Goal: Information Seeking & Learning: Learn about a topic

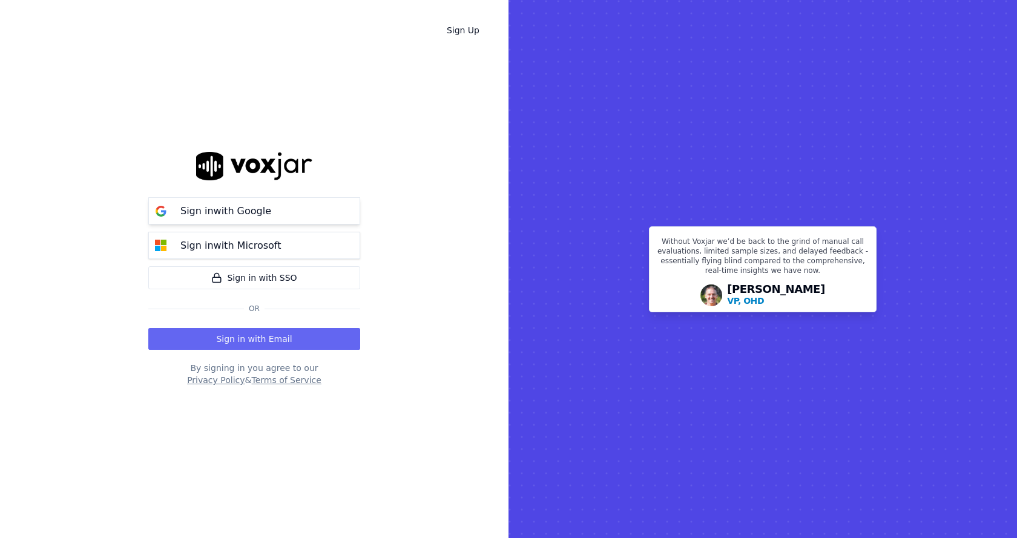
click at [239, 211] on p "Sign in with Google" at bounding box center [225, 211] width 91 height 15
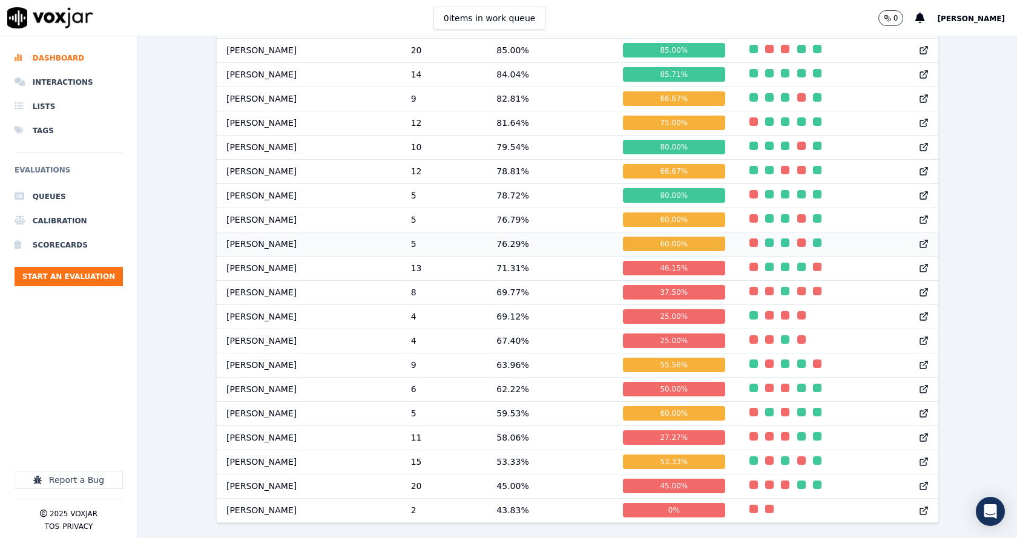
click at [256, 232] on td "[PERSON_NAME]" at bounding box center [309, 244] width 185 height 24
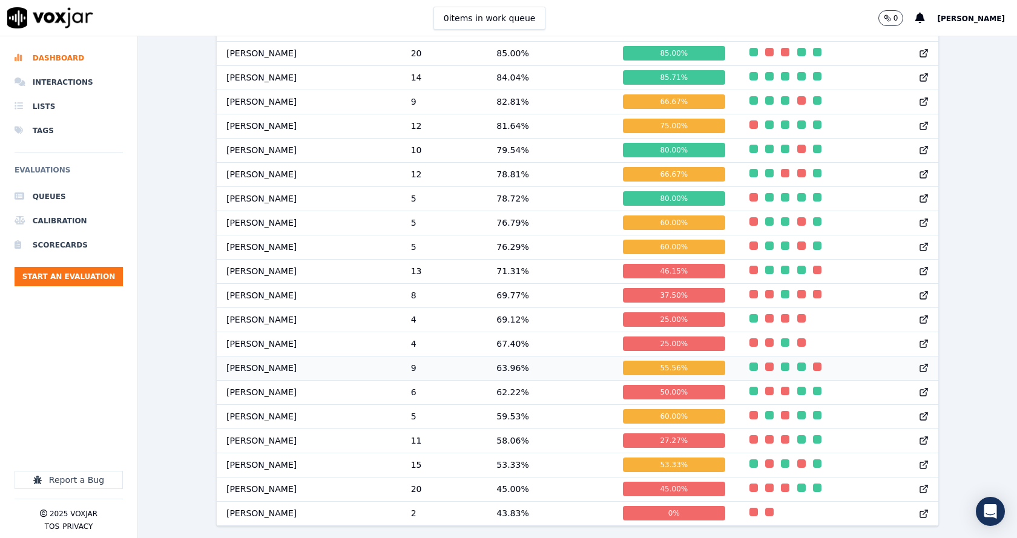
scroll to position [1267, 0]
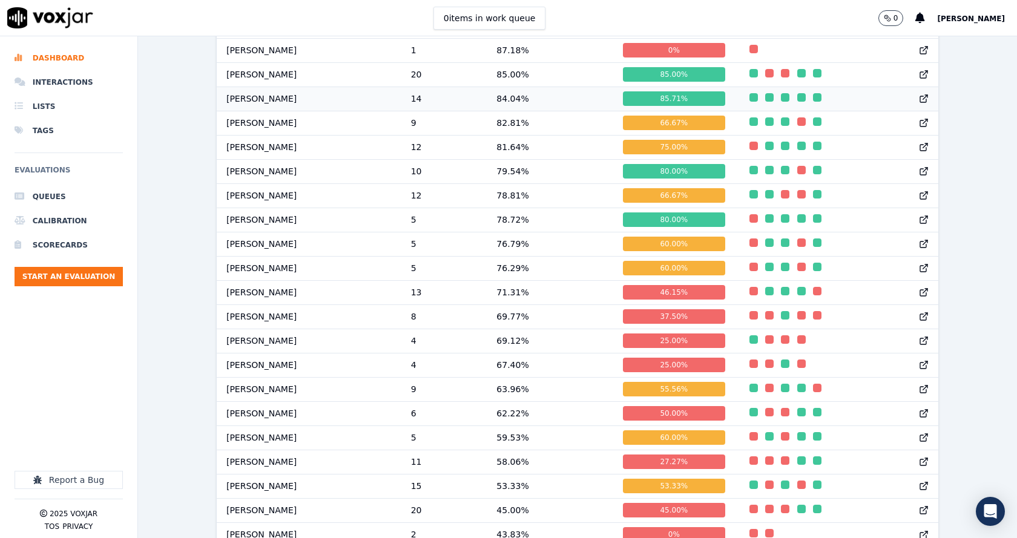
click at [515, 108] on td "84.04 %" at bounding box center [550, 99] width 127 height 24
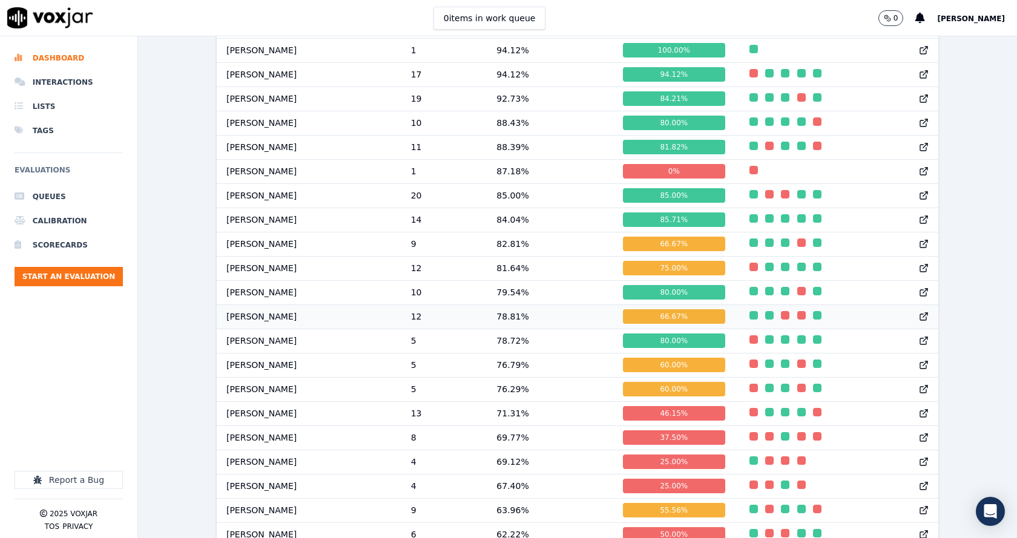
scroll to position [1085, 0]
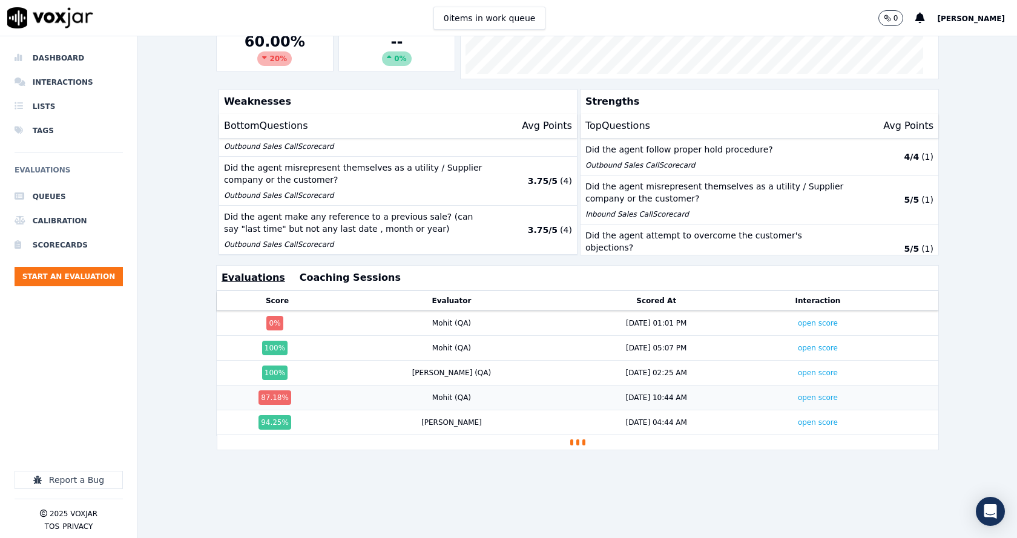
scroll to position [269, 0]
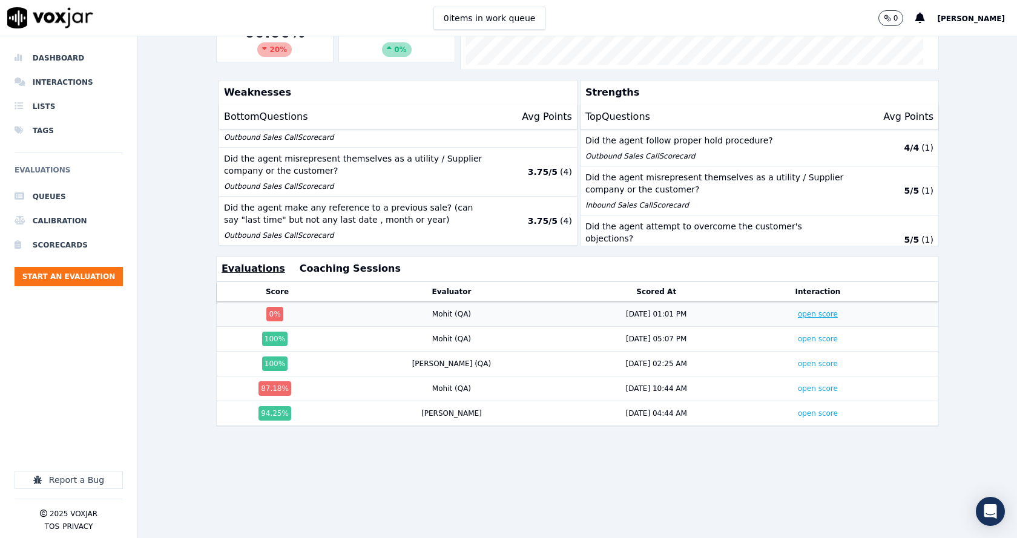
click at [798, 310] on link "open score" at bounding box center [818, 314] width 40 height 8
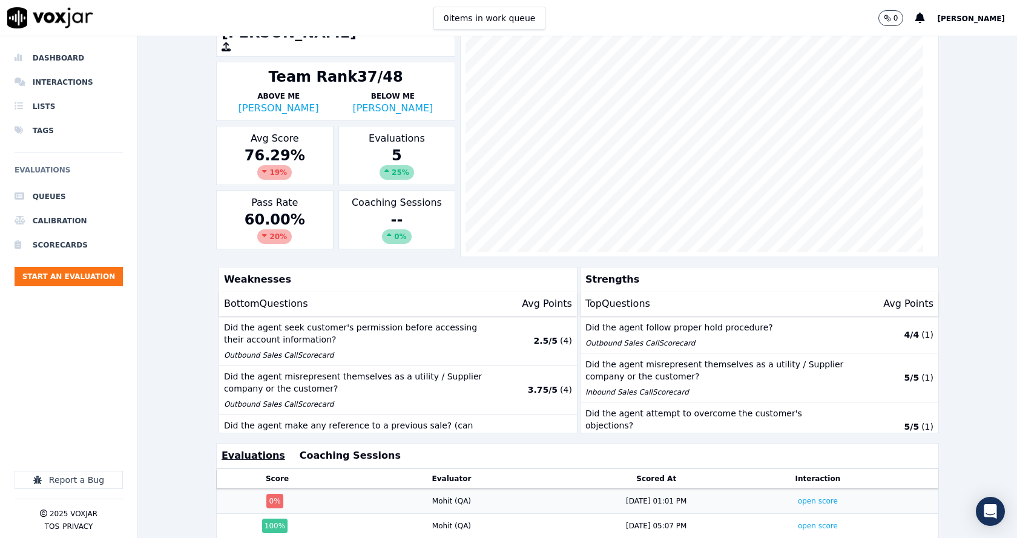
scroll to position [0, 0]
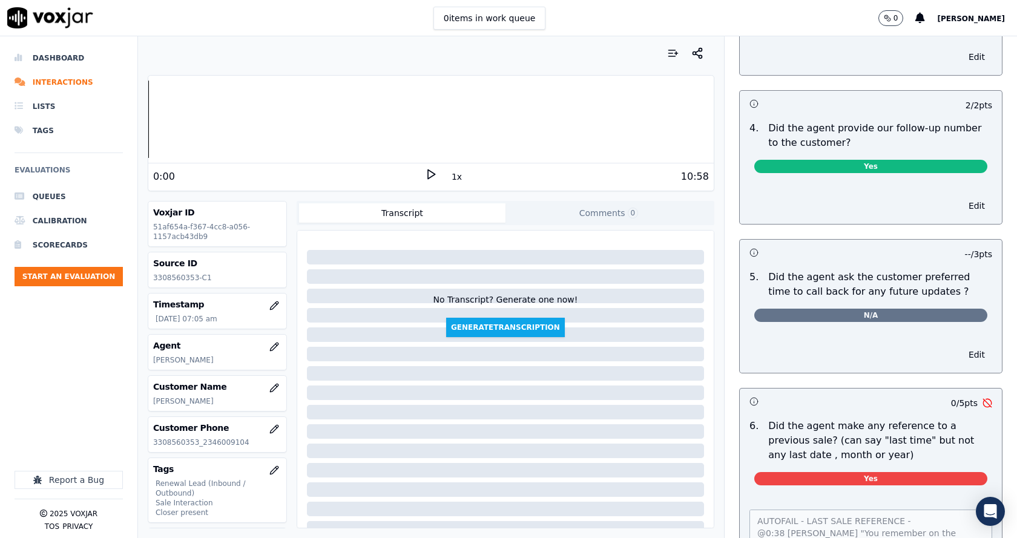
scroll to position [2785, 0]
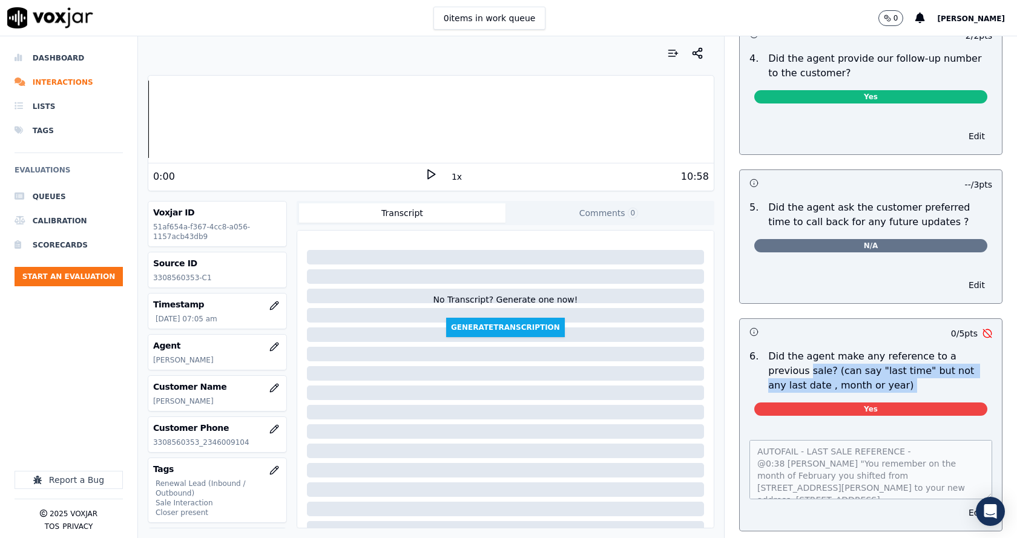
drag, startPoint x: 751, startPoint y: 349, endPoint x: 854, endPoint y: 380, distance: 108.0
click at [846, 382] on div "6 . Did the agent make any reference to a previous sale? (can say "last time" b…" at bounding box center [871, 384] width 262 height 81
click at [854, 393] on div "Yes" at bounding box center [871, 407] width 252 height 28
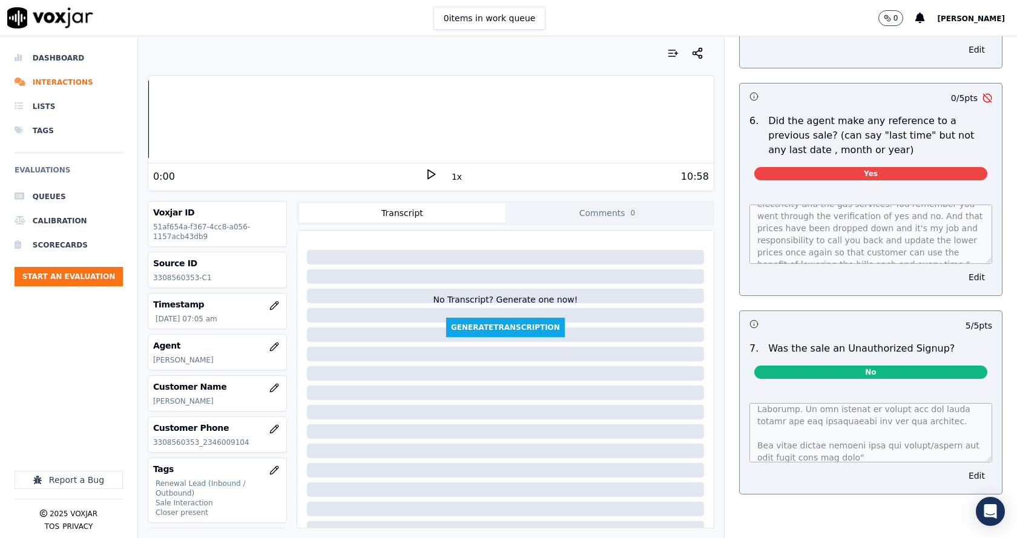
scroll to position [91, 0]
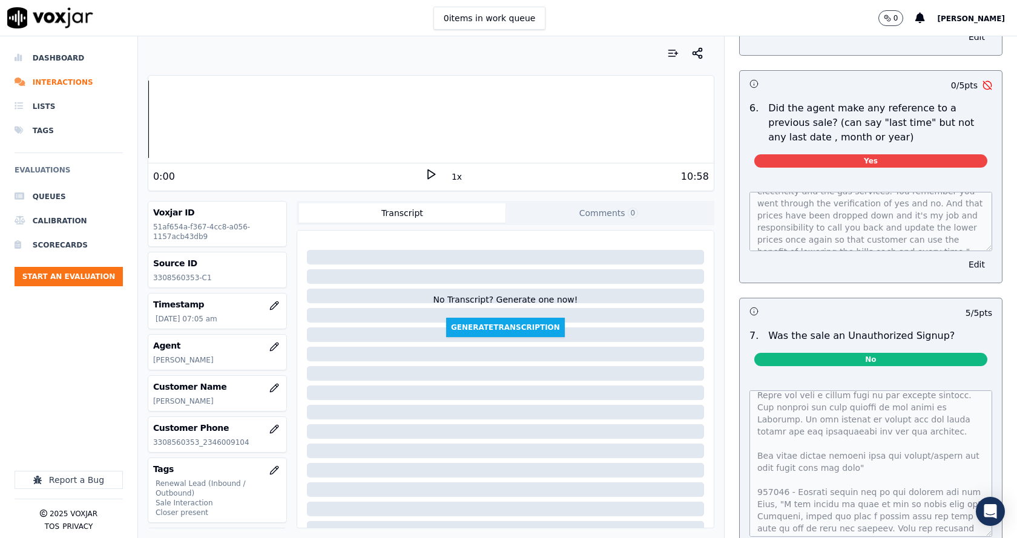
click at [967, 531] on div "Dashboard Interactions Lists Tags Evaluations Queues Calibration Scorecards Sta…" at bounding box center [508, 287] width 1017 height 502
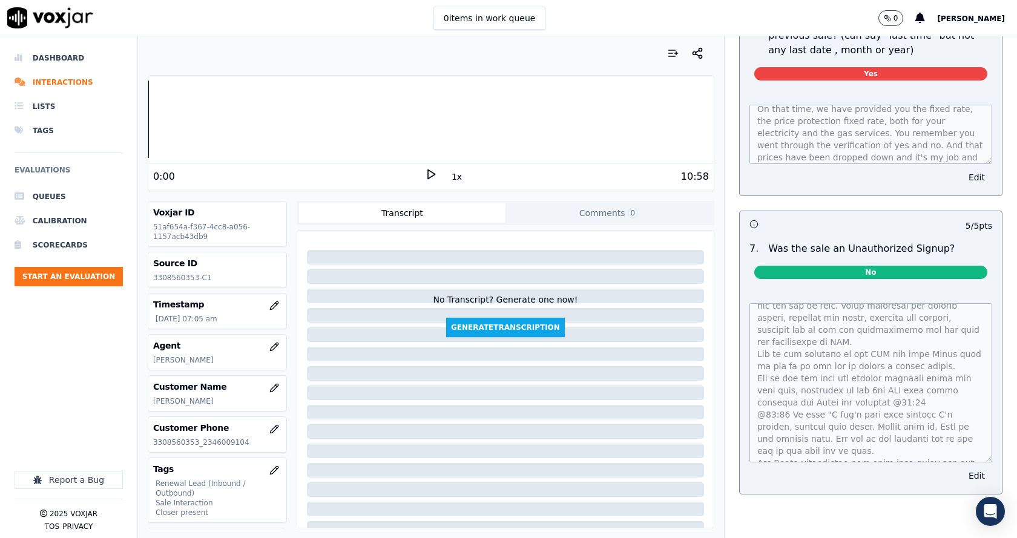
scroll to position [0, 0]
click at [199, 404] on p "[PERSON_NAME]" at bounding box center [217, 401] width 128 height 10
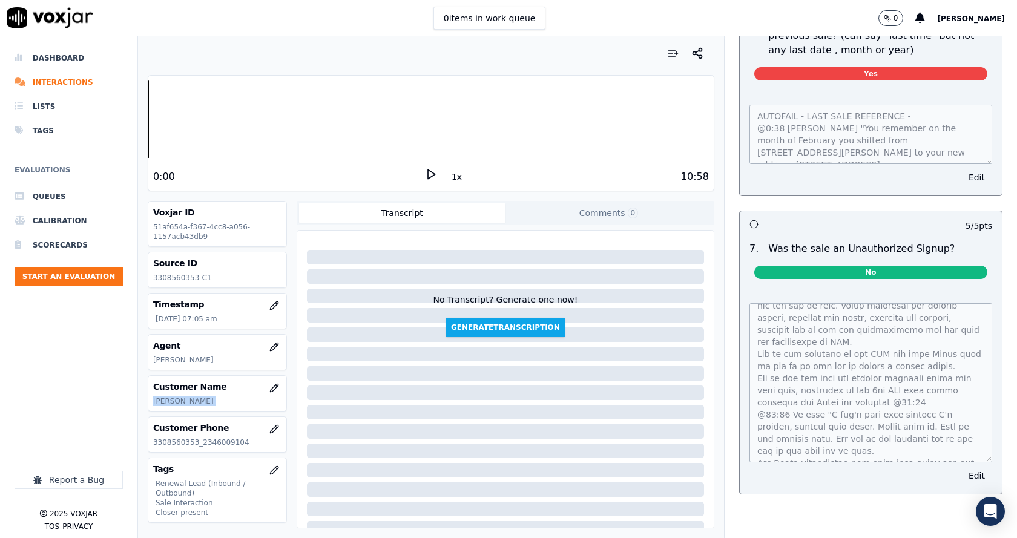
click at [199, 404] on p "[PERSON_NAME]" at bounding box center [217, 401] width 128 height 10
copy div "[PERSON_NAME]"
